Goal: Information Seeking & Learning: Learn about a topic

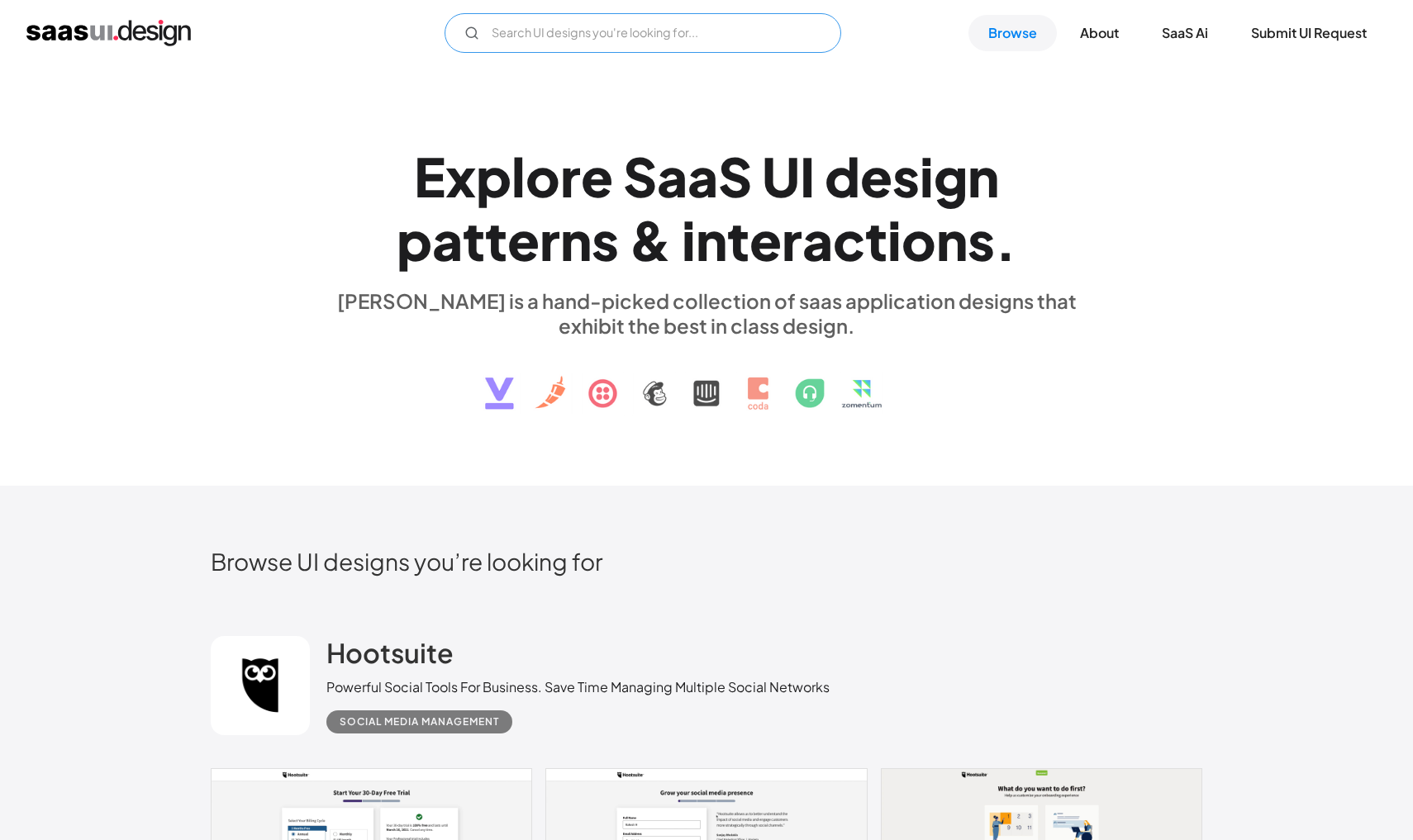
click at [585, 47] on input "Email Form" at bounding box center [642, 33] width 397 height 40
type input "submit"
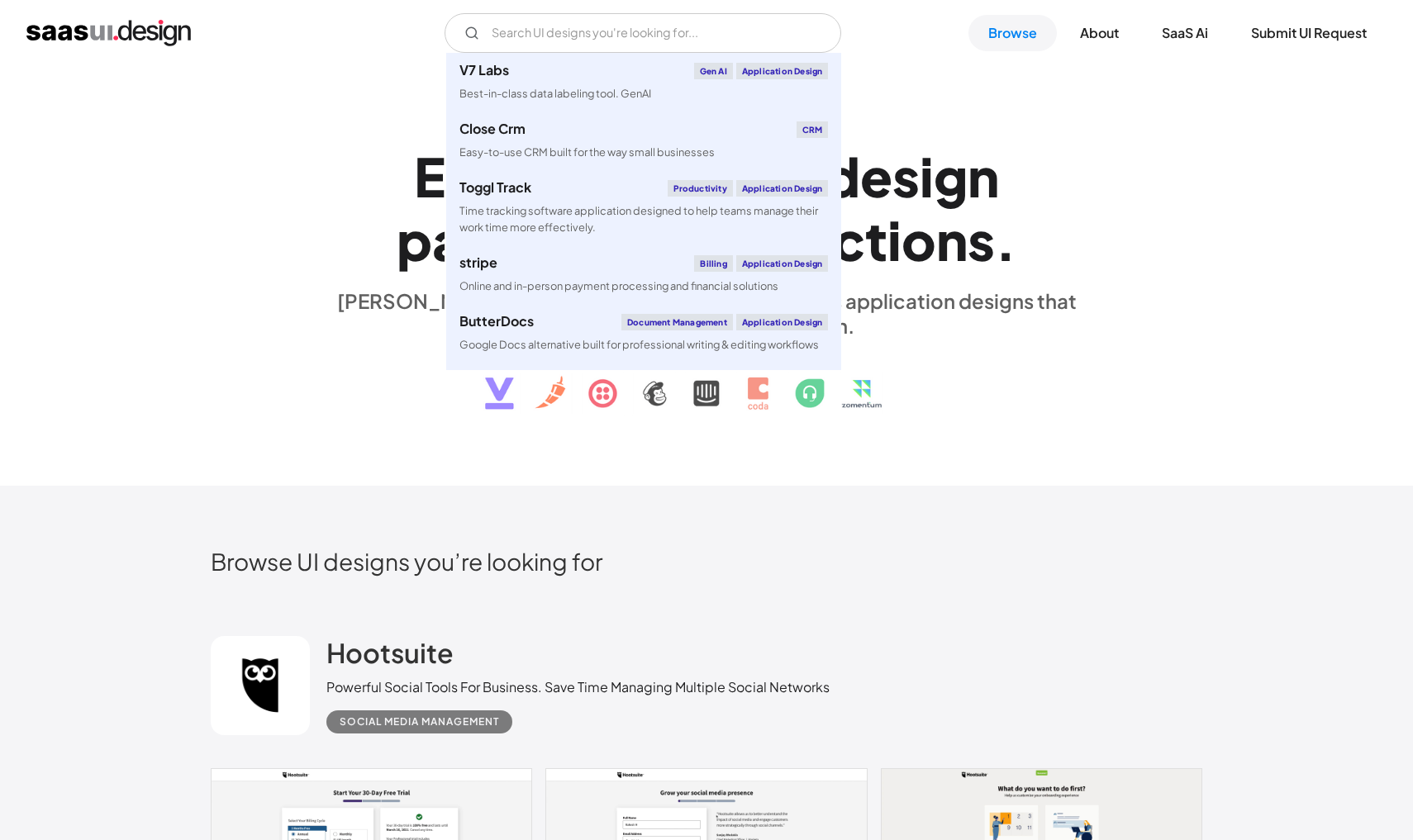
click at [362, 335] on div "saasui is a hand-picked collection of saas application designs that exhibit the…" at bounding box center [706, 313] width 760 height 50
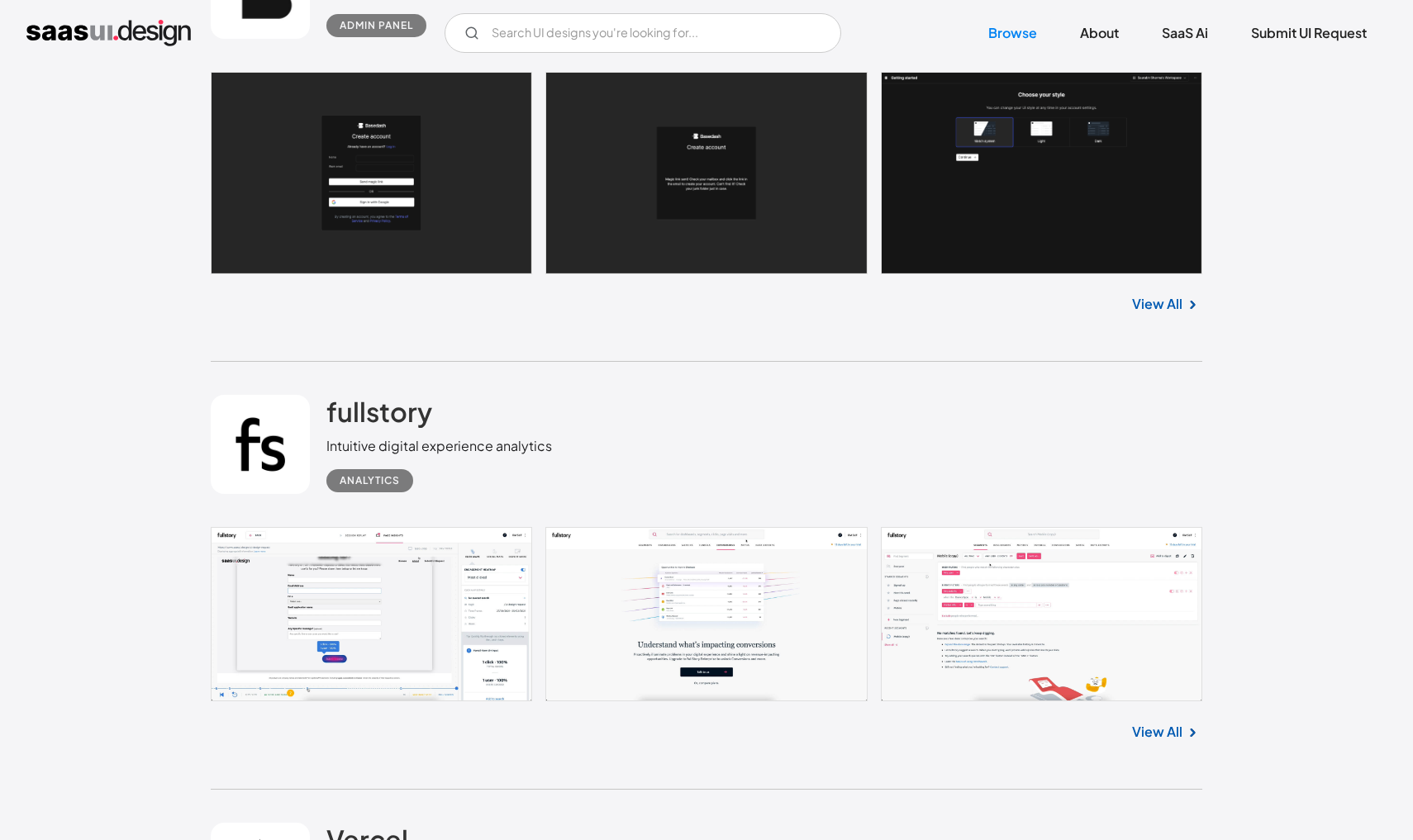
scroll to position [8331, 0]
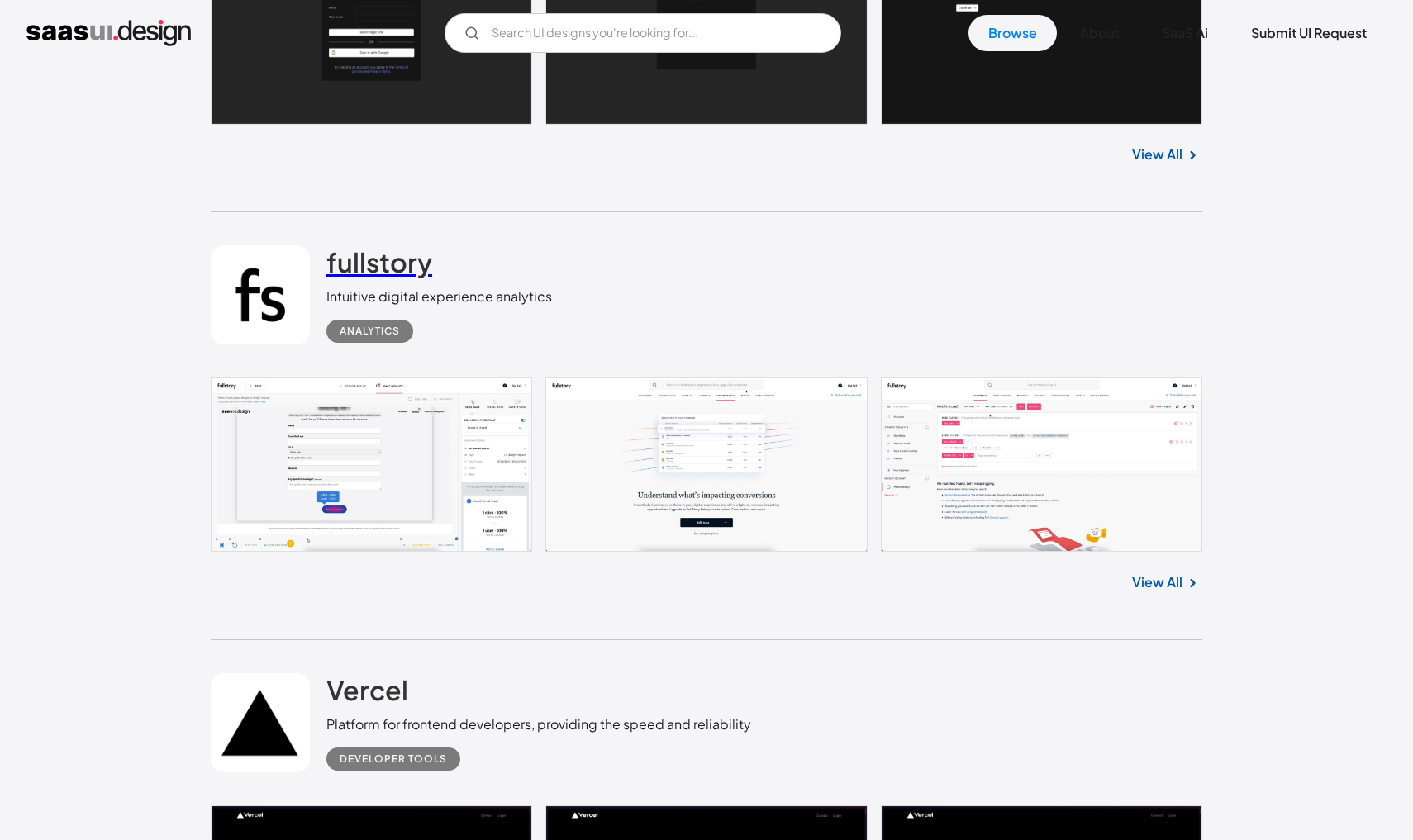
click at [400, 268] on h2 "fullstory" at bounding box center [379, 262] width 106 height 33
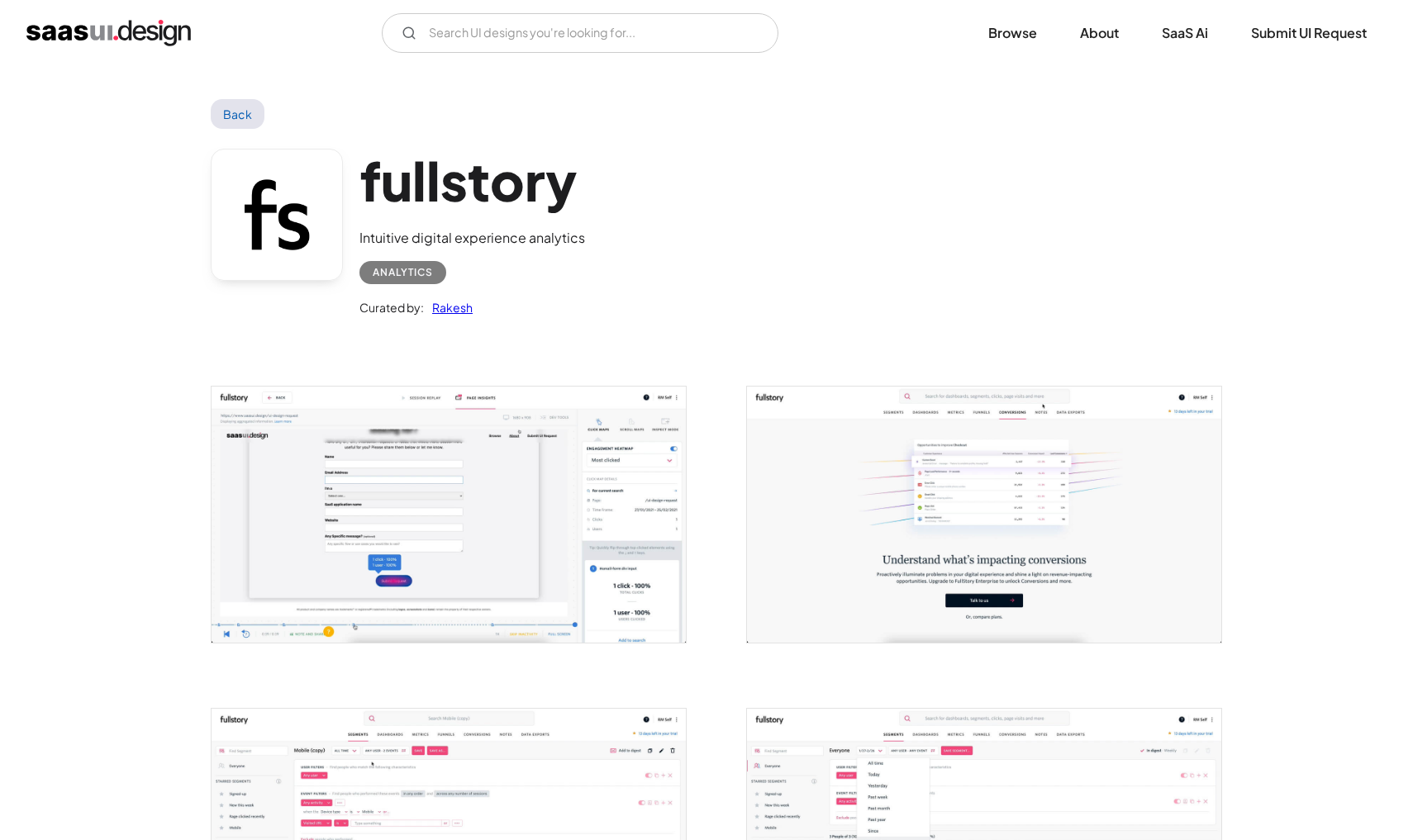
click at [147, 31] on img "home" at bounding box center [108, 33] width 164 height 27
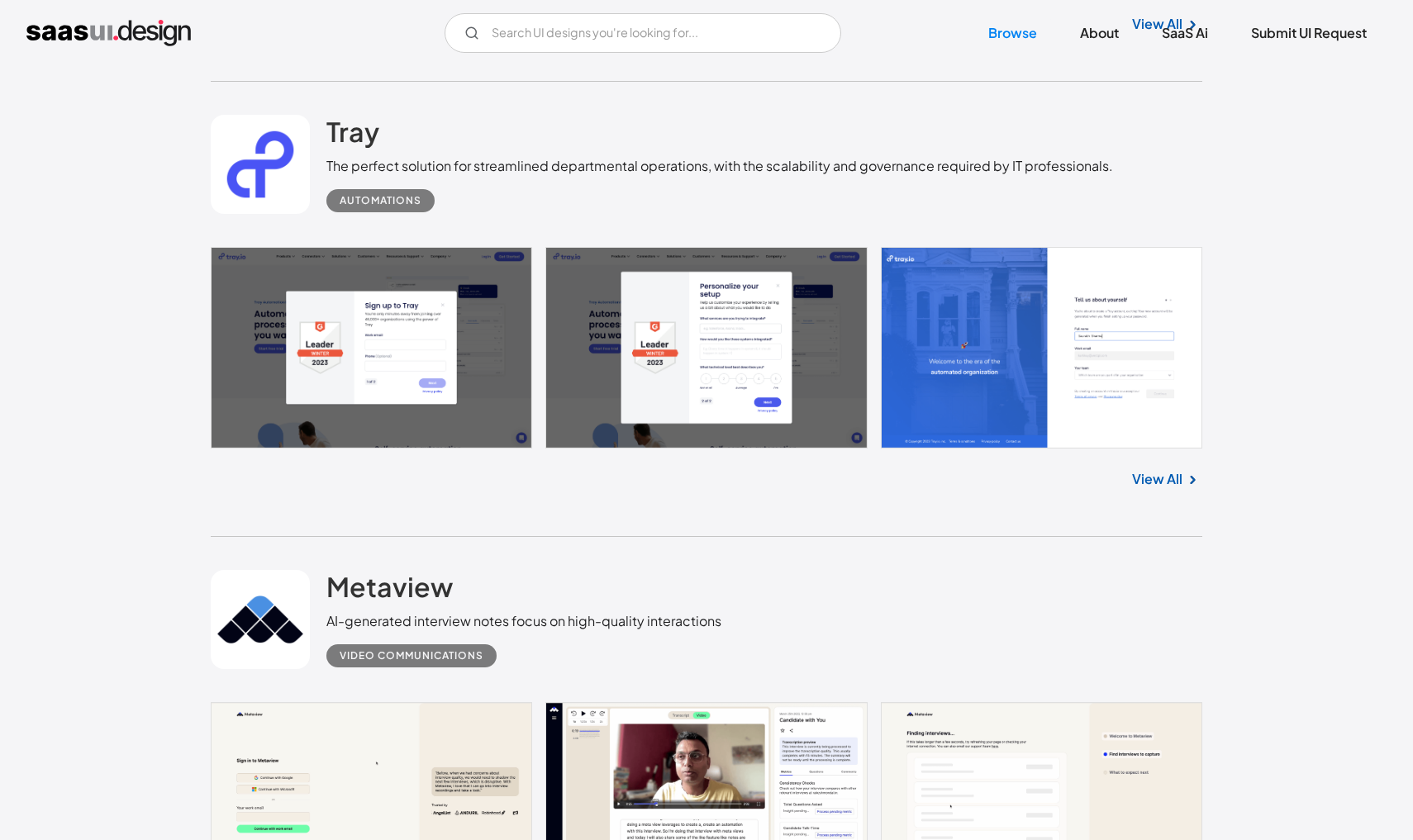
scroll to position [825, 0]
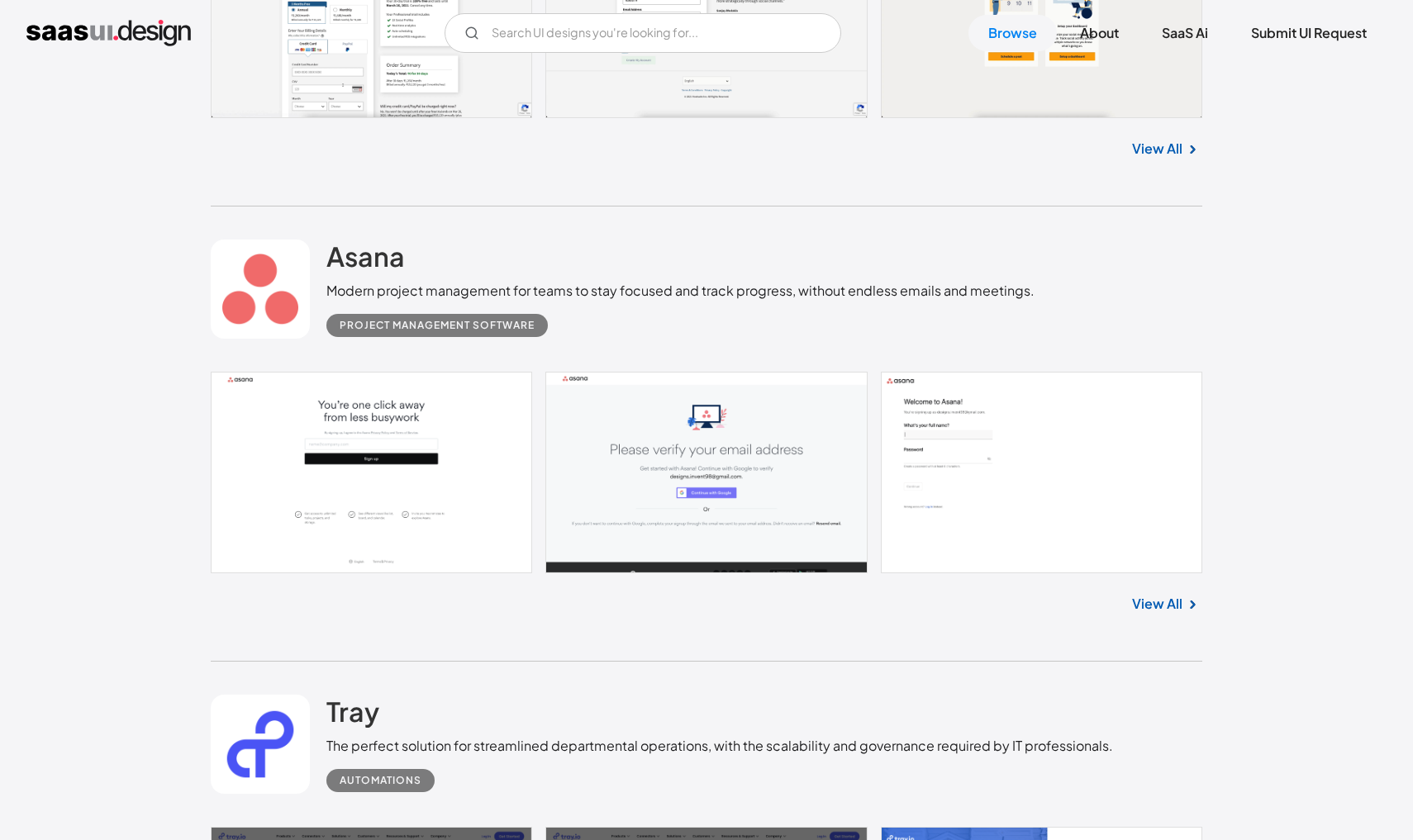
click at [599, 286] on div "Modern project management for teams to stay focused and track progress, without…" at bounding box center [680, 290] width 708 height 20
click at [393, 258] on h2 "Asana" at bounding box center [365, 256] width 78 height 33
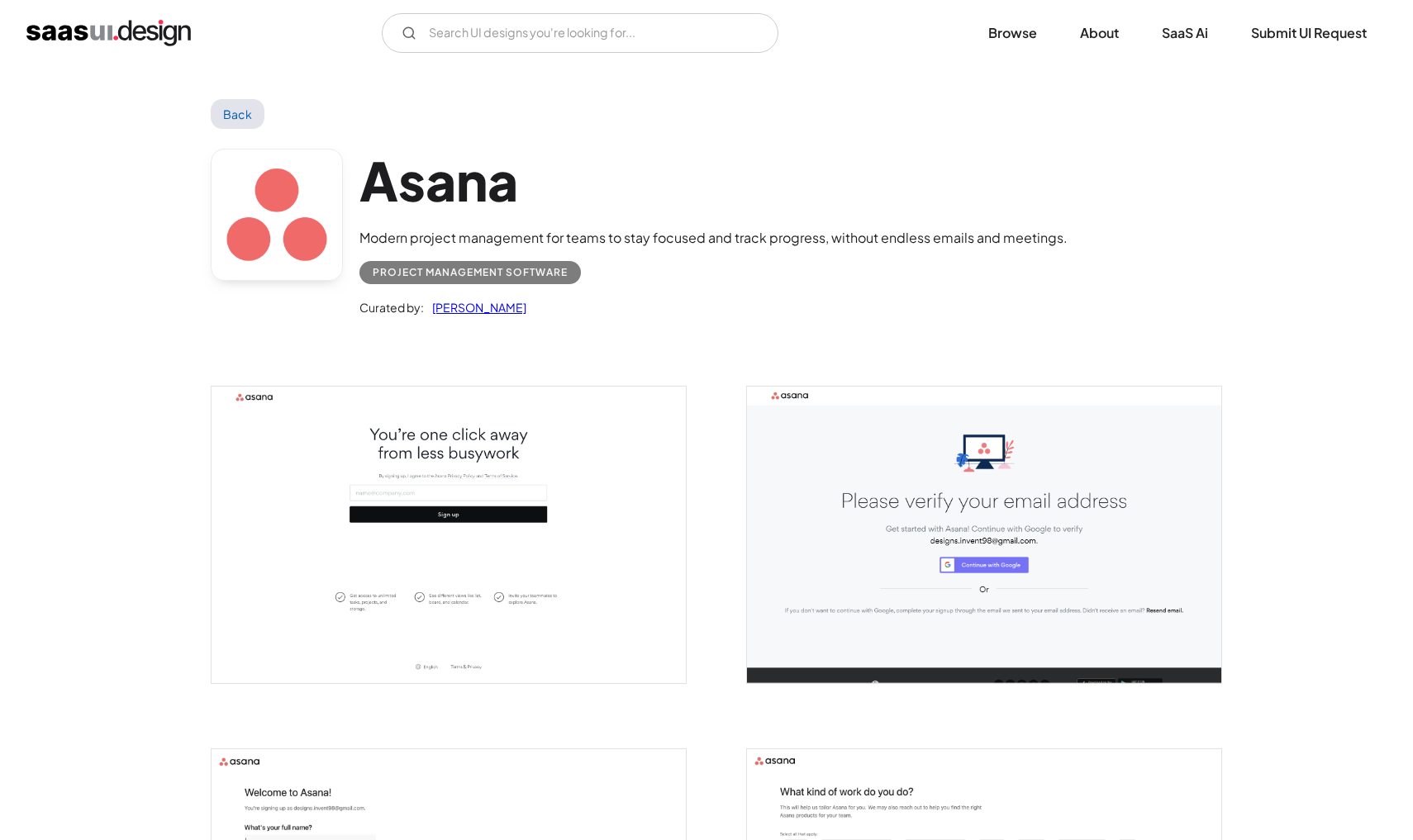
click at [144, 28] on img "home" at bounding box center [108, 33] width 164 height 27
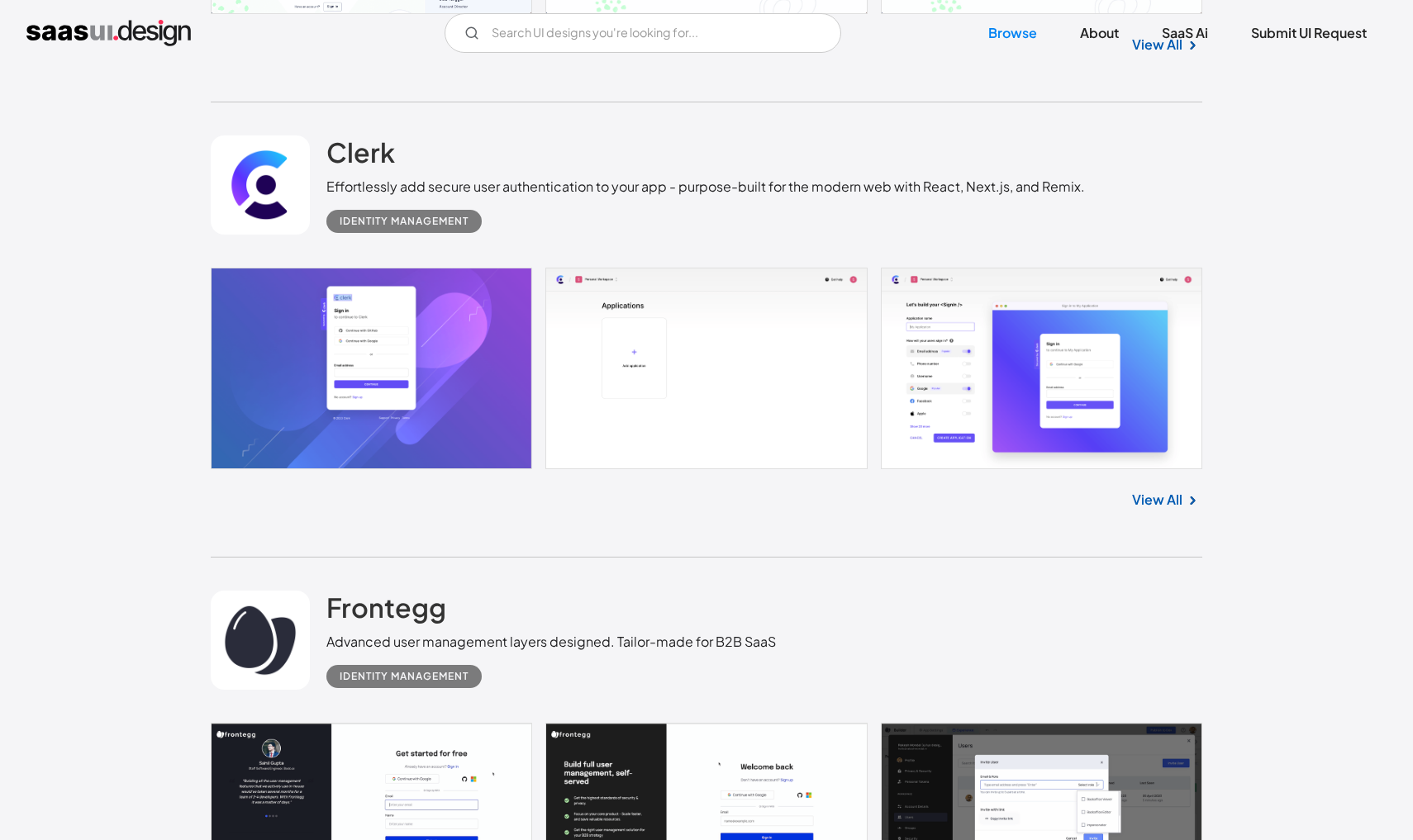
scroll to position [13252, 0]
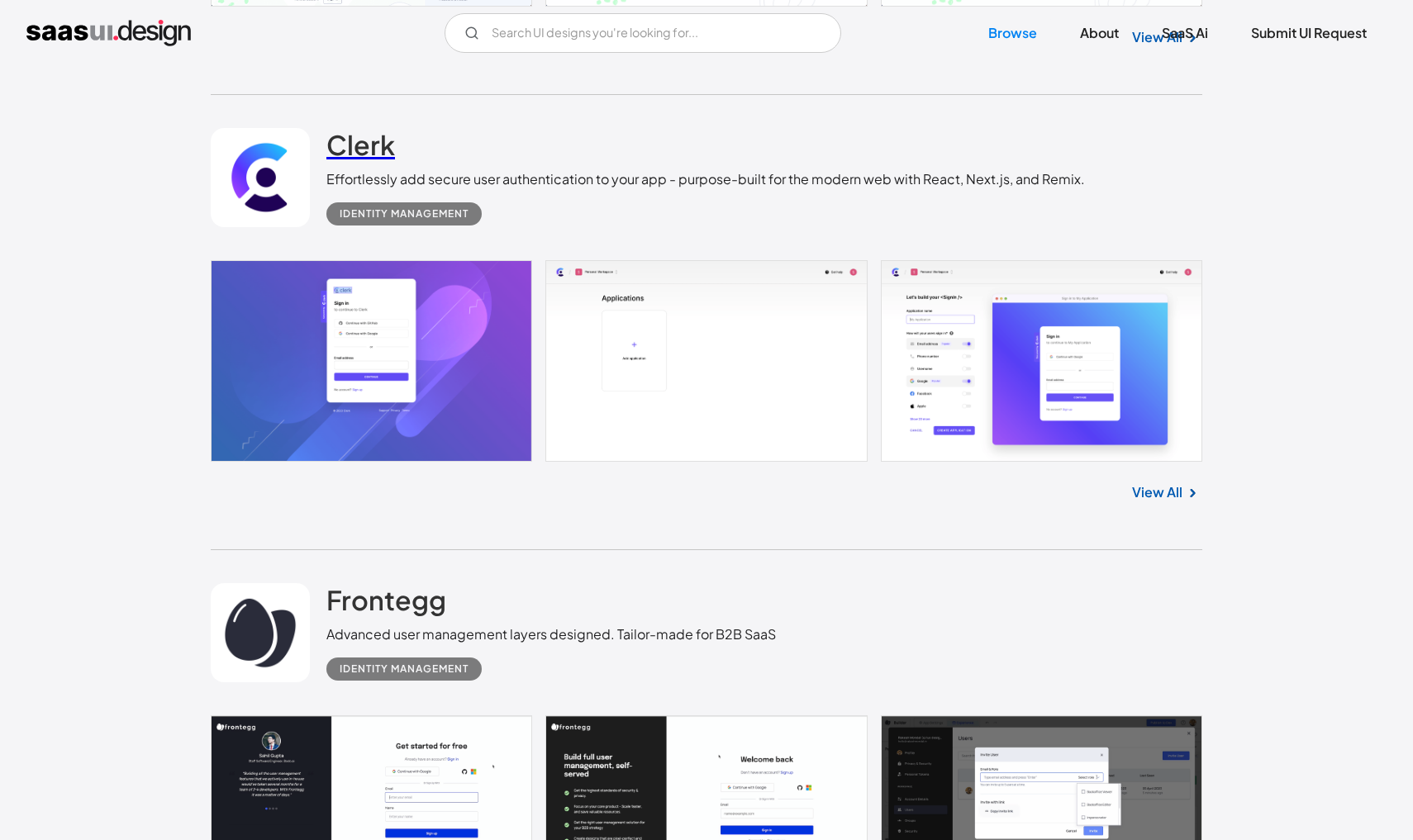
click at [378, 145] on h2 "Clerk" at bounding box center [361, 145] width 69 height 33
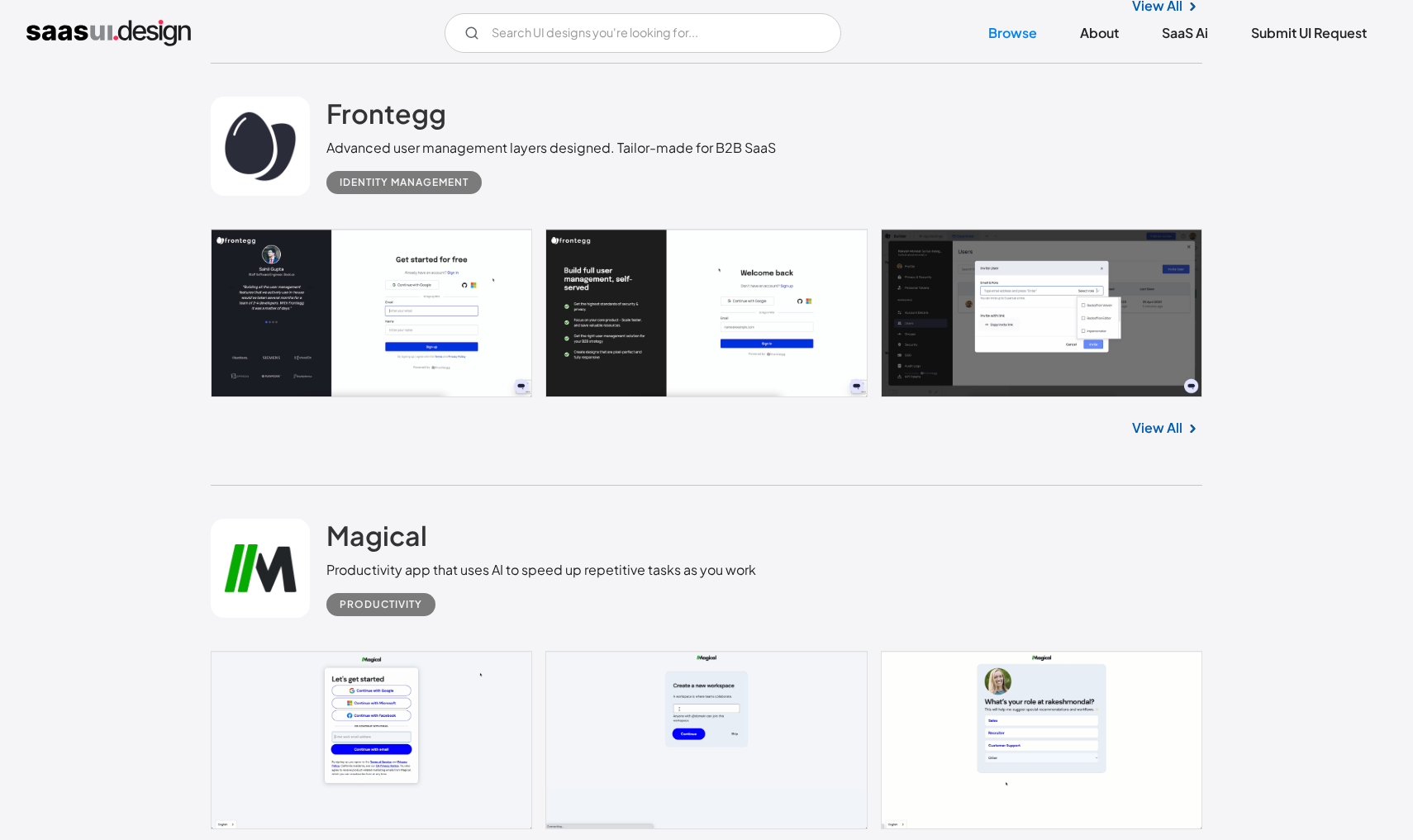
scroll to position [13587, 0]
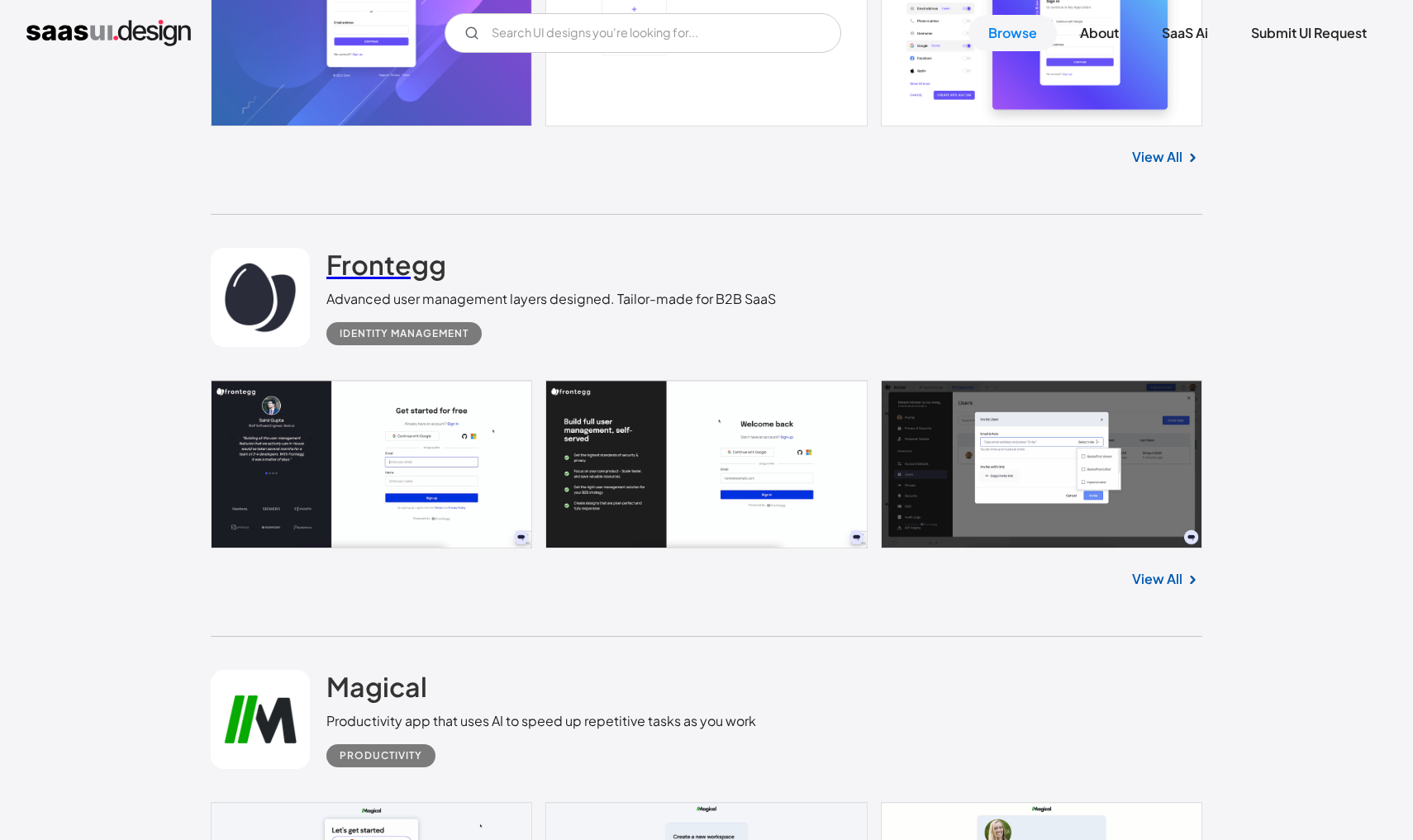
click at [411, 268] on h2 "Frontegg" at bounding box center [386, 264] width 120 height 33
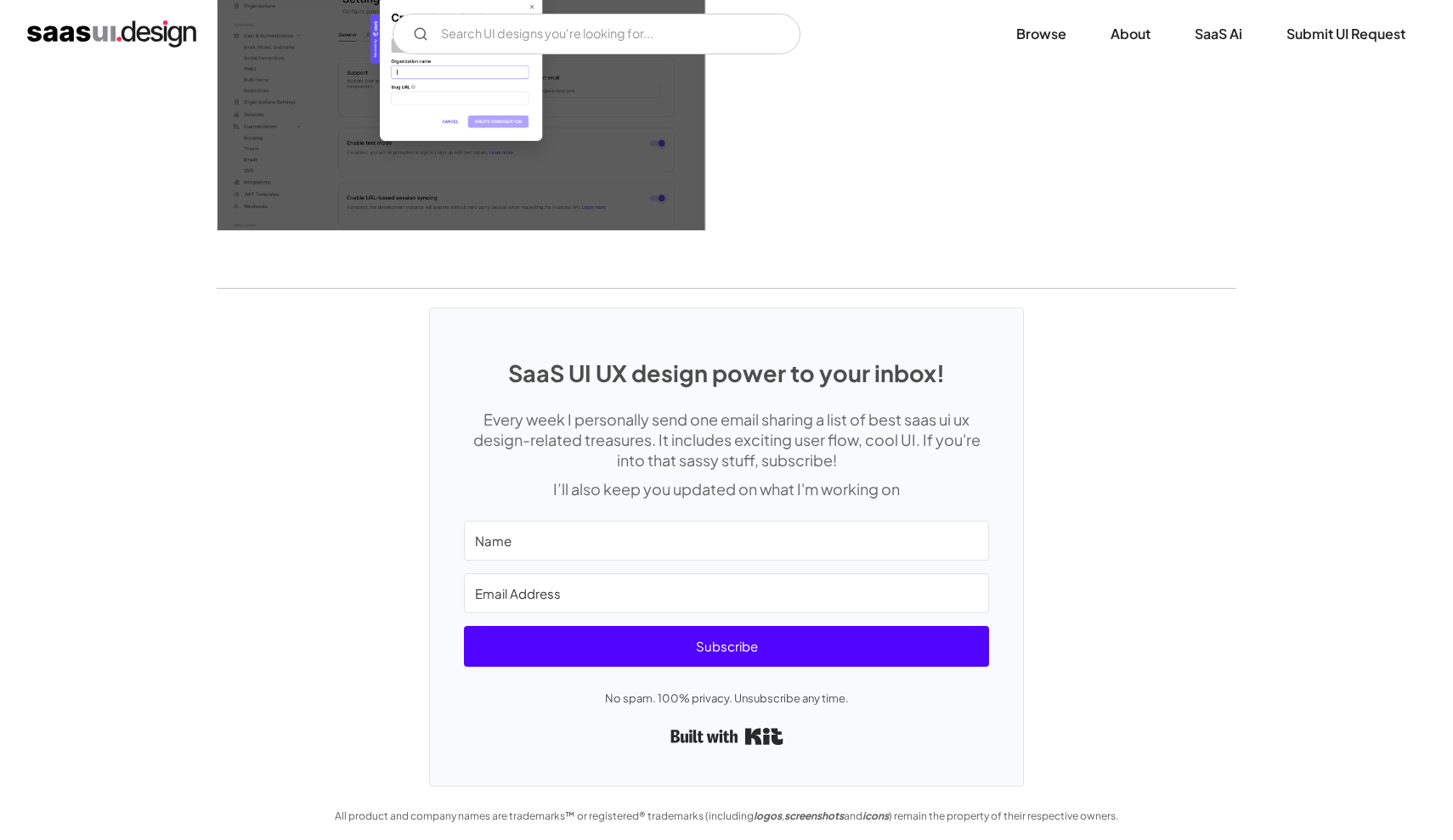
scroll to position [4569, 0]
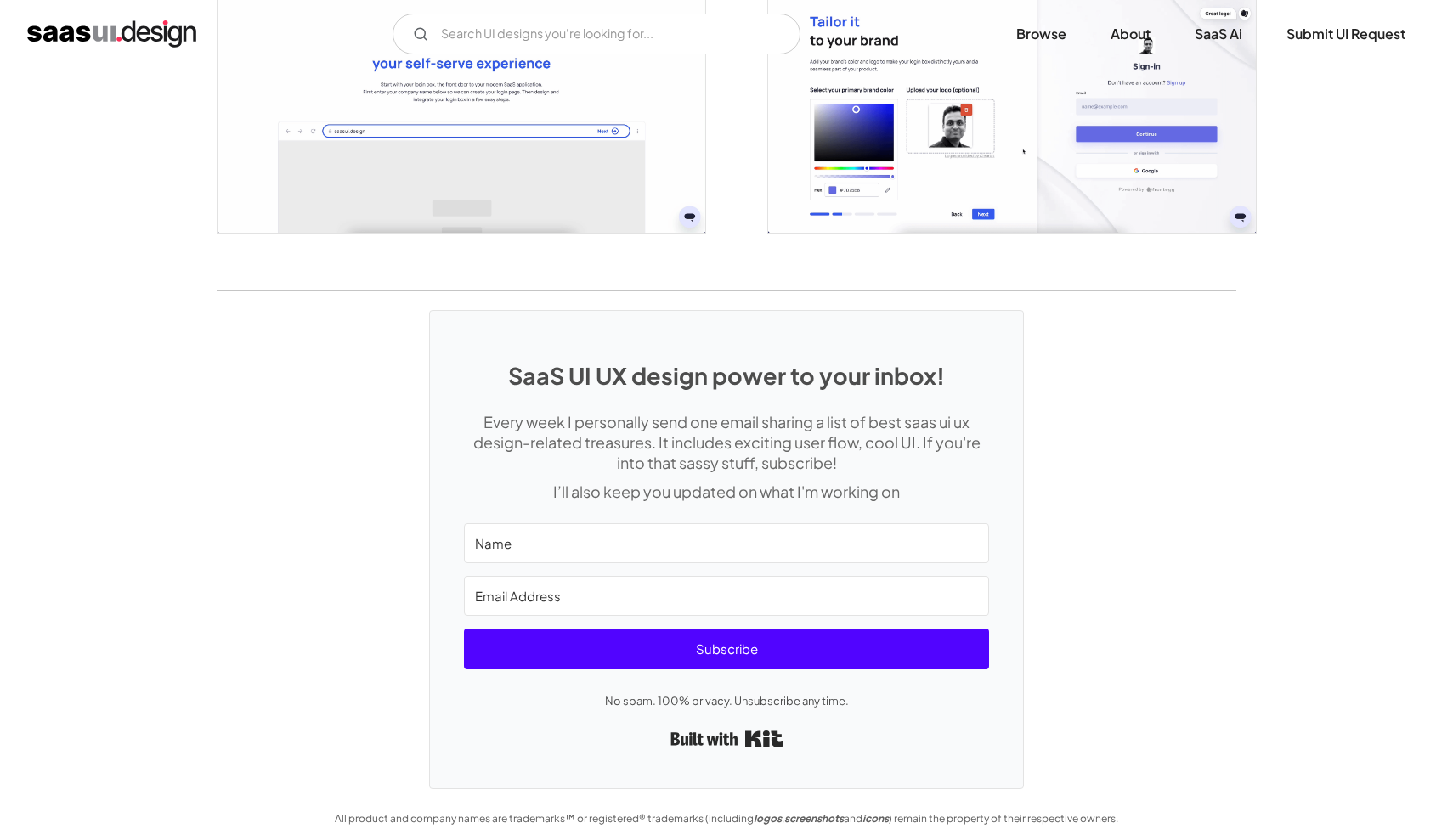
scroll to position [3968, 0]
